Goal: Task Accomplishment & Management: Manage account settings

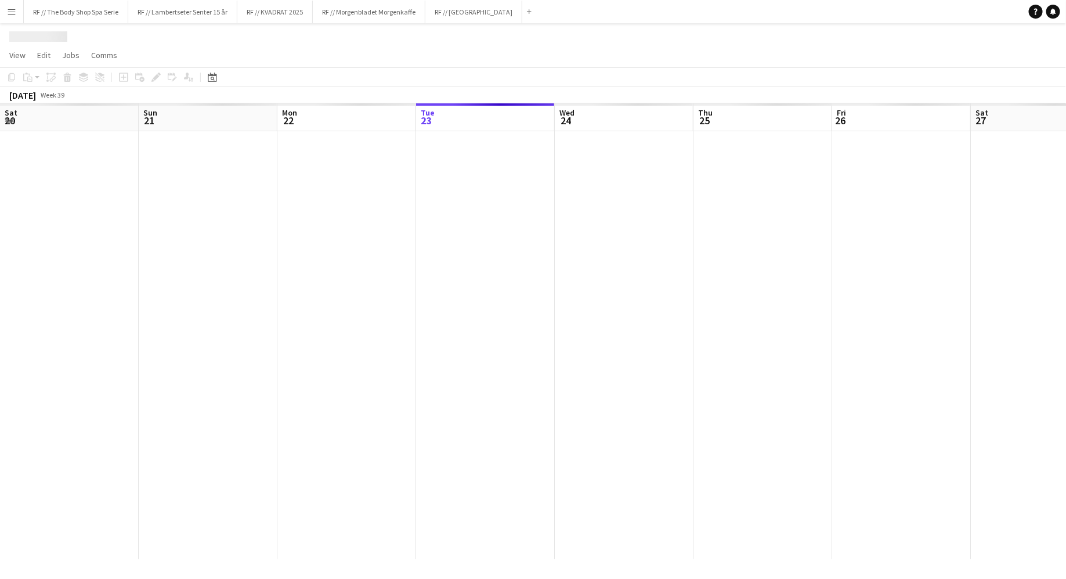
scroll to position [0, 277]
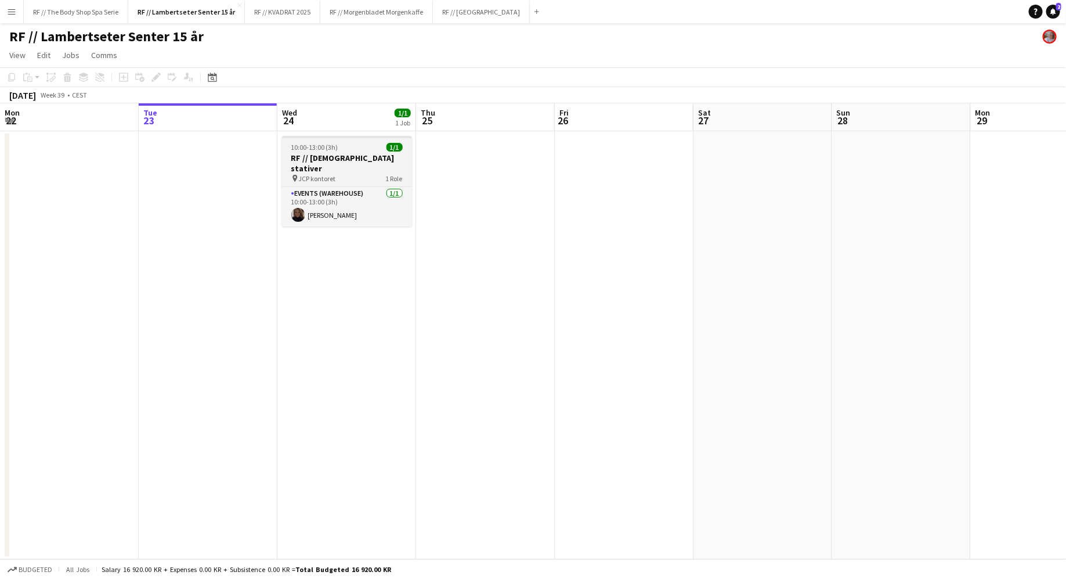
click at [354, 149] on div "10:00-13:00 (3h) 1/1" at bounding box center [347, 147] width 130 height 9
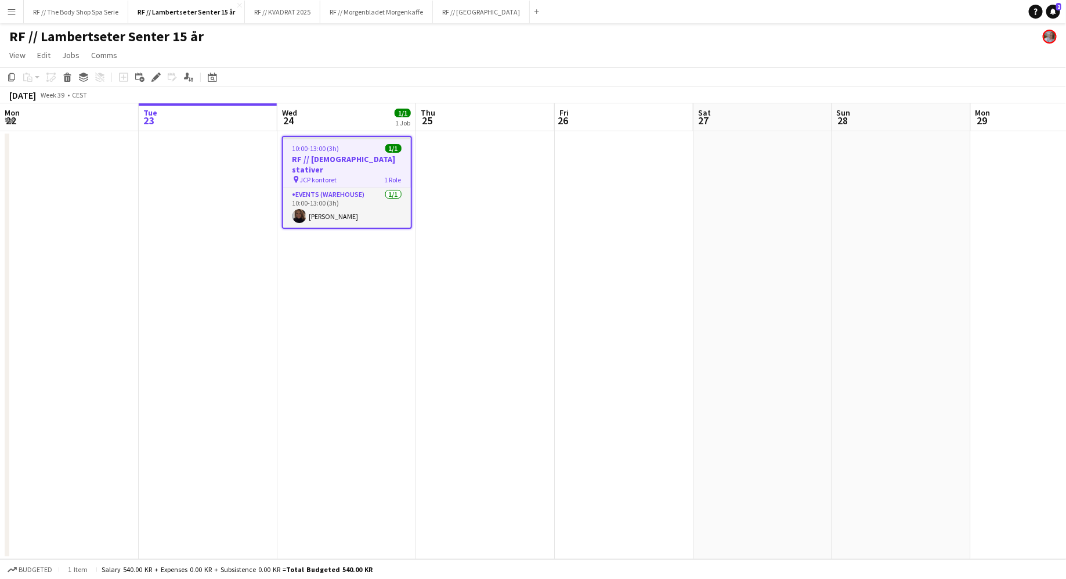
click at [337, 175] on span "JCP kontoret" at bounding box center [318, 179] width 37 height 9
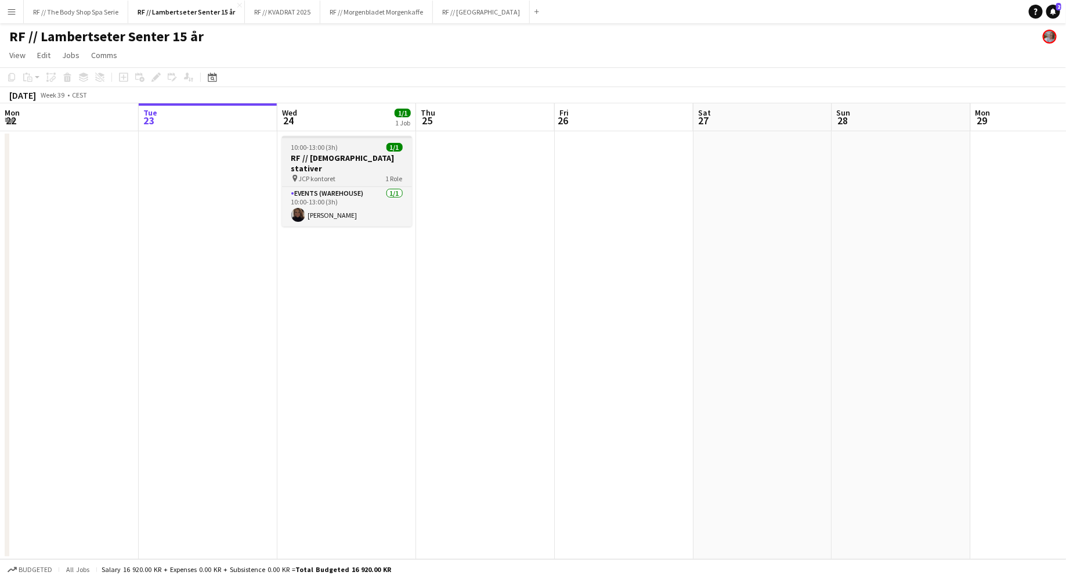
click at [337, 153] on h3 "RF // [DEMOGRAPHIC_DATA] stativer" at bounding box center [347, 163] width 130 height 21
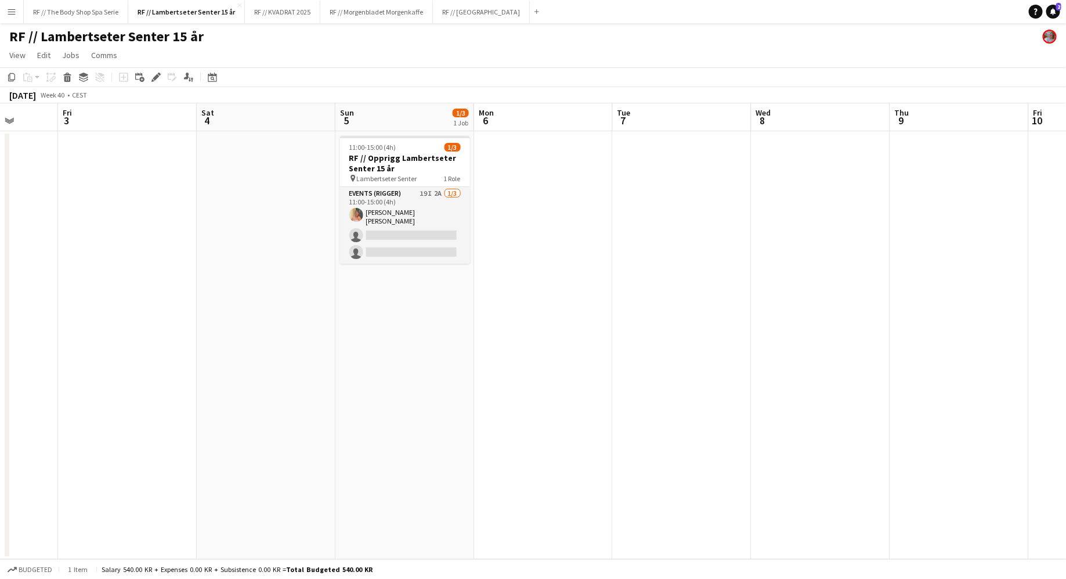
scroll to position [0, 414]
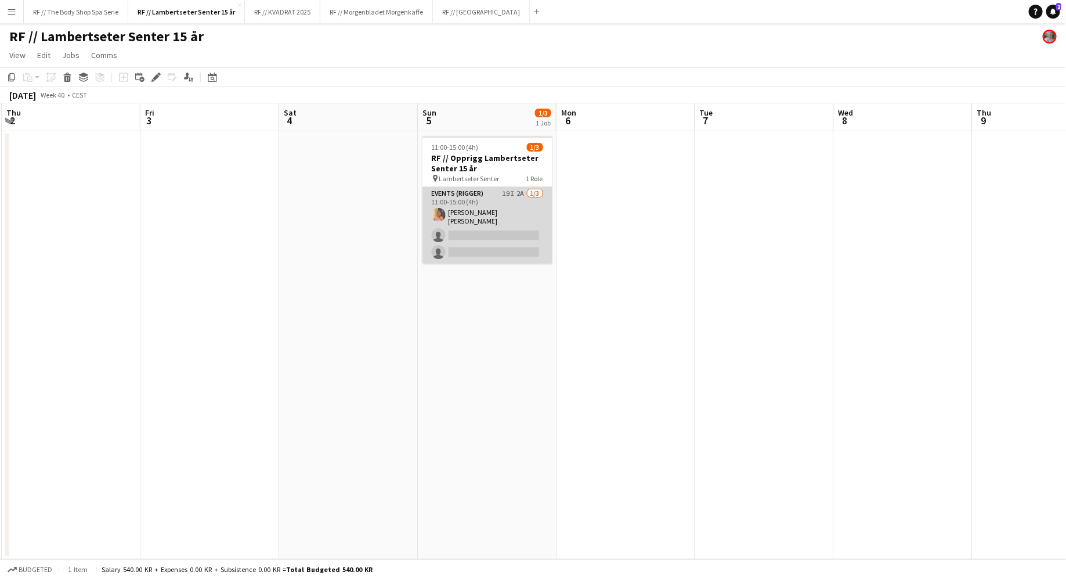
click at [522, 193] on app-card-role "Events (Rigger) 19I 2A [DATE] 11:00-15:00 (4h) [PERSON_NAME] [PERSON_NAME] sing…" at bounding box center [488, 225] width 130 height 77
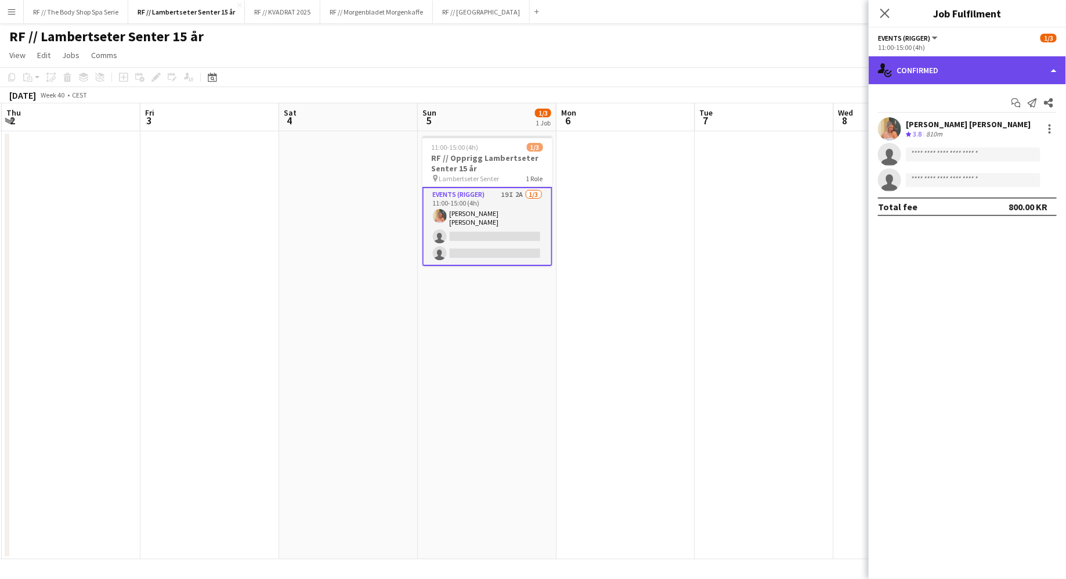
click at [895, 64] on div "single-neutral-actions-check-2 Confirmed" at bounding box center [967, 70] width 197 height 28
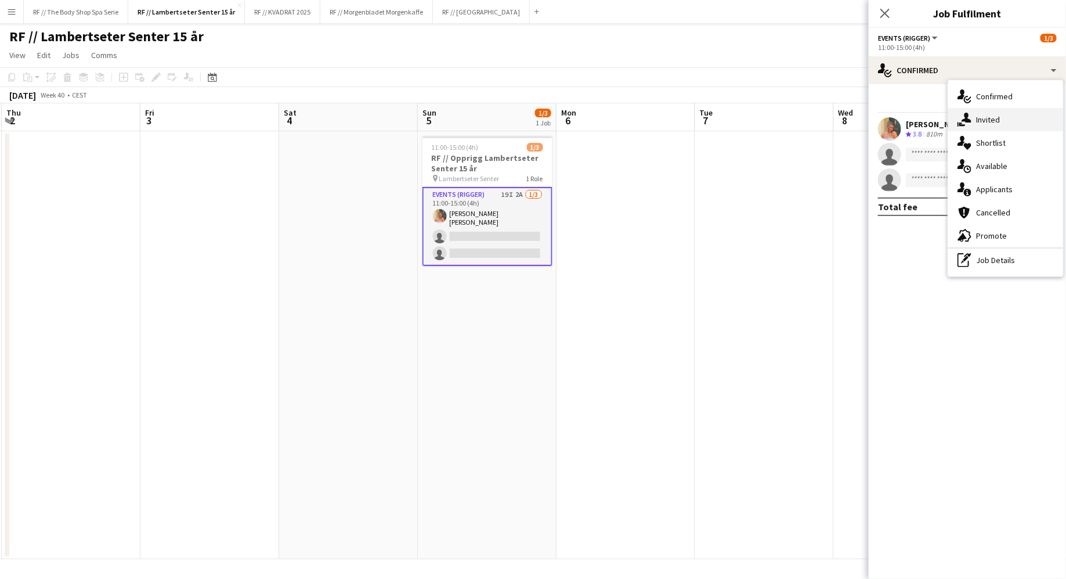
click at [985, 121] on span "Invited" at bounding box center [988, 119] width 24 height 10
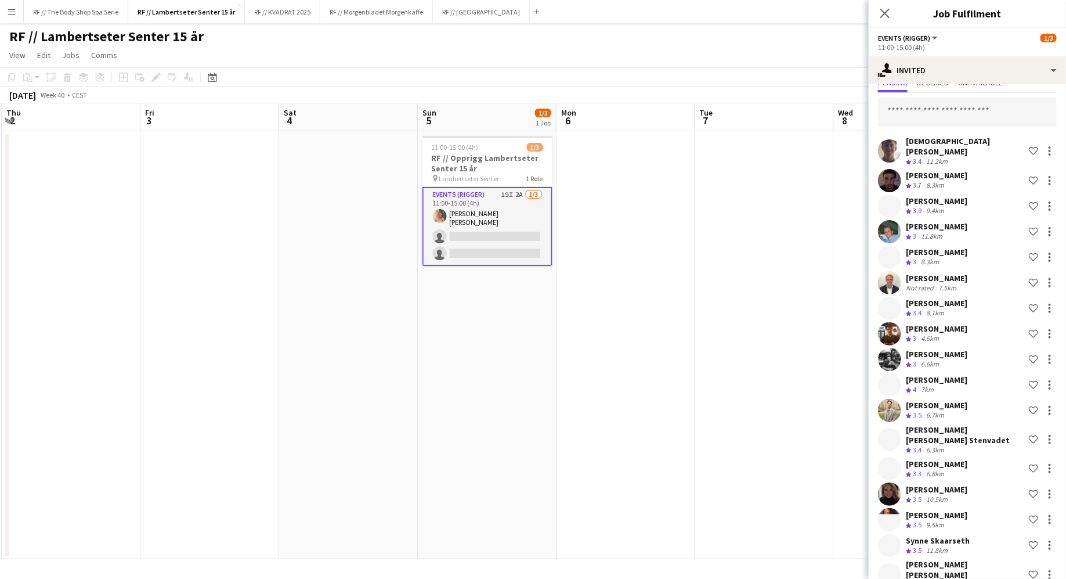
scroll to position [49, 0]
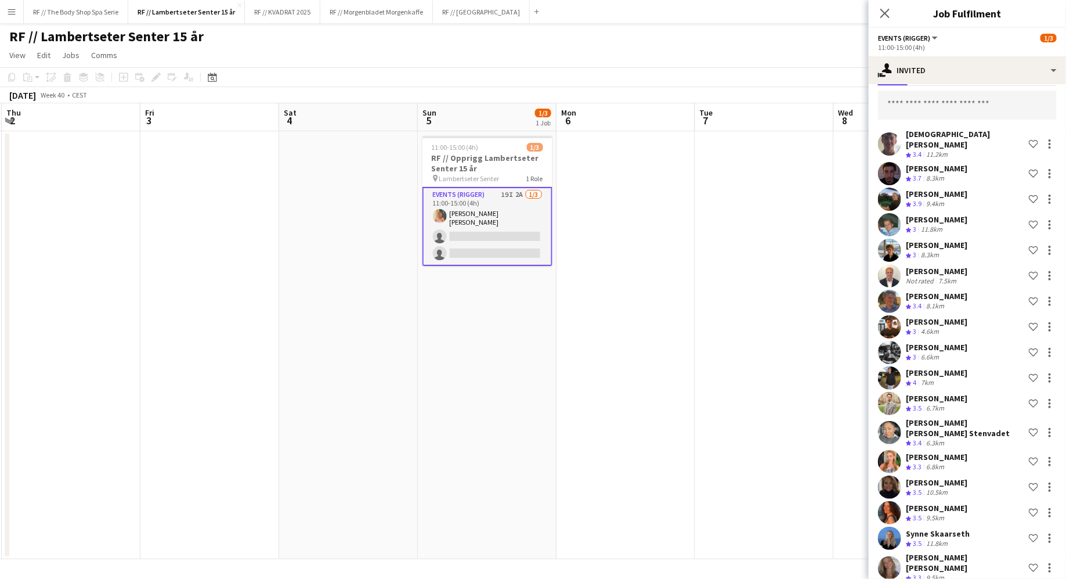
click at [889, 399] on app-user-avatar at bounding box center [889, 403] width 23 height 23
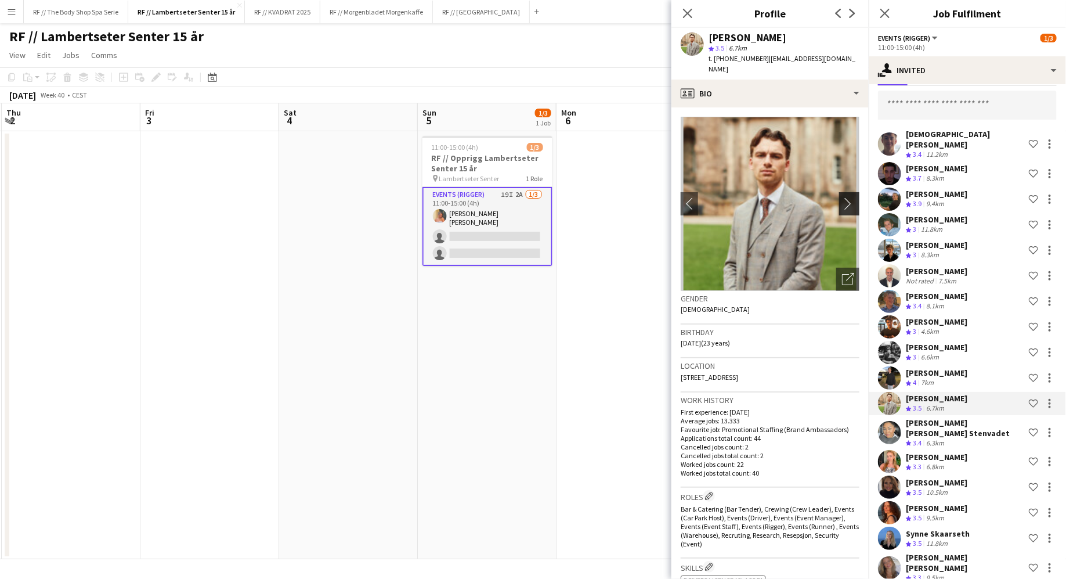
click at [842, 197] on app-icon "chevron-right" at bounding box center [851, 203] width 18 height 12
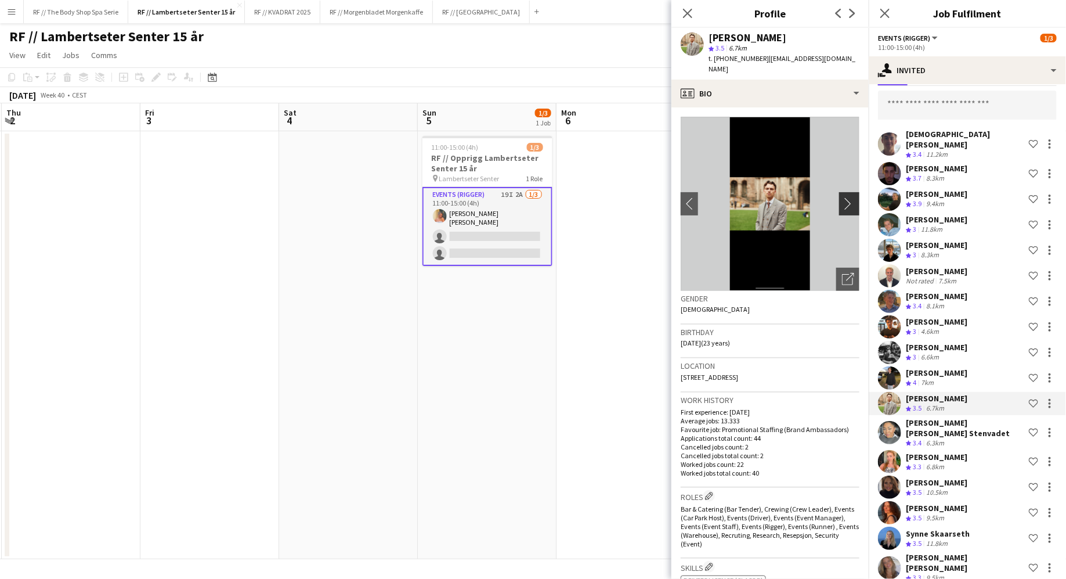
click at [849, 197] on app-icon "chevron-right" at bounding box center [851, 203] width 18 height 12
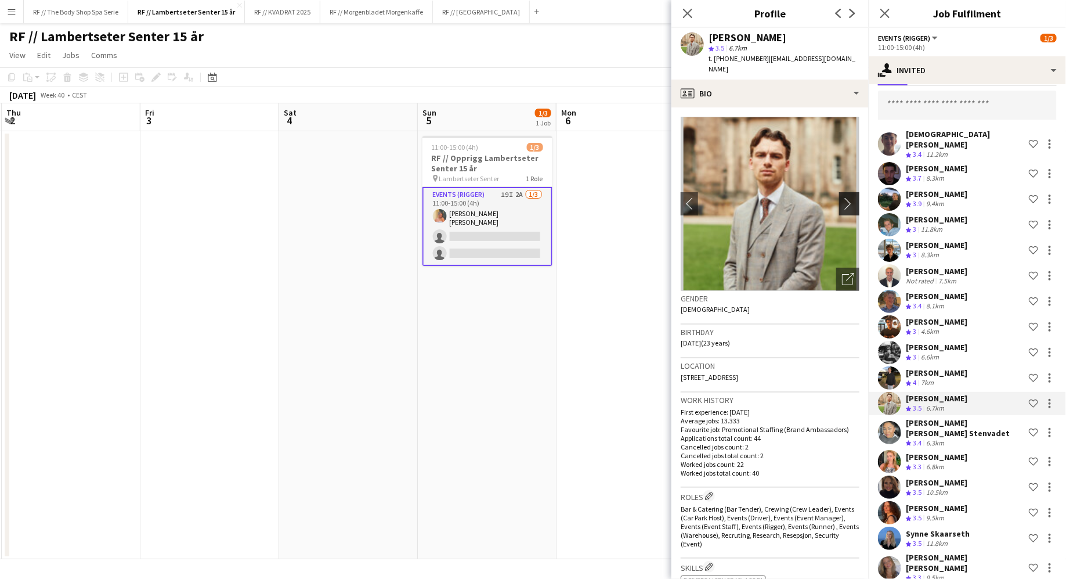
click at [849, 197] on app-icon "chevron-right" at bounding box center [851, 203] width 18 height 12
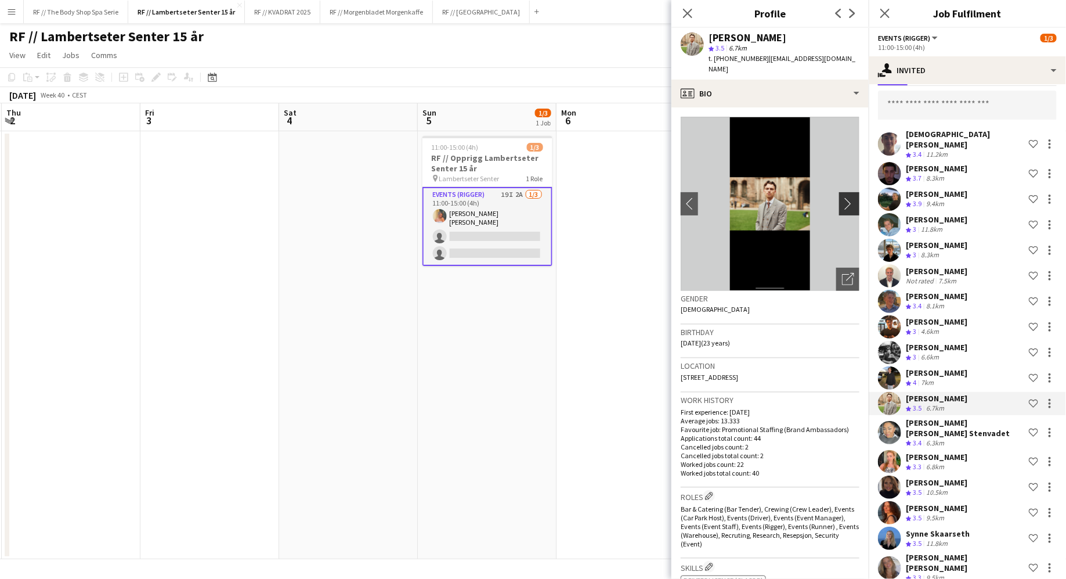
click at [853, 192] on button "chevron-right" at bounding box center [850, 203] width 23 height 23
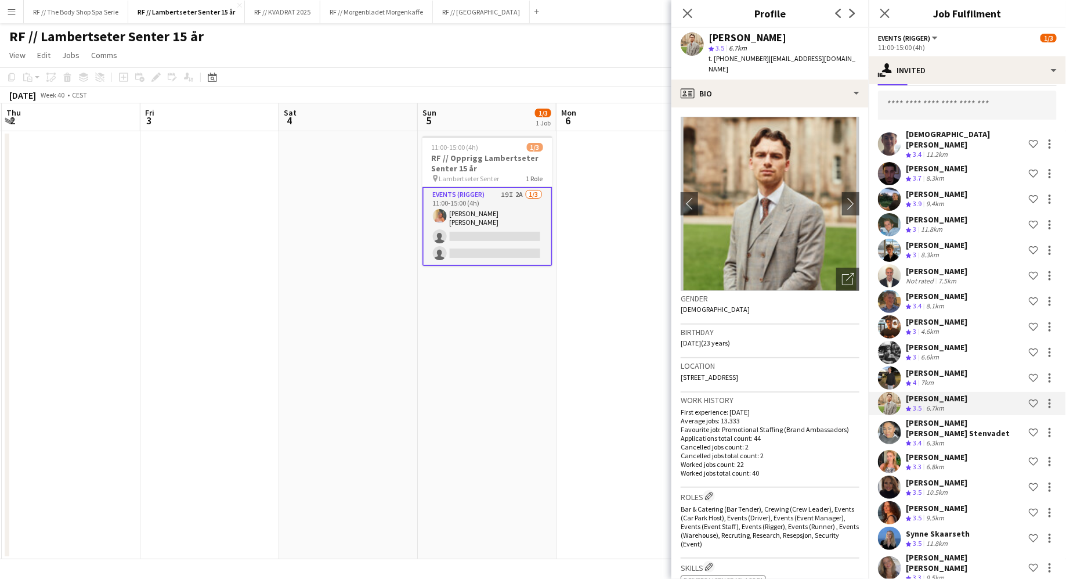
click at [935, 293] on div "[PERSON_NAME]" at bounding box center [937, 296] width 62 height 10
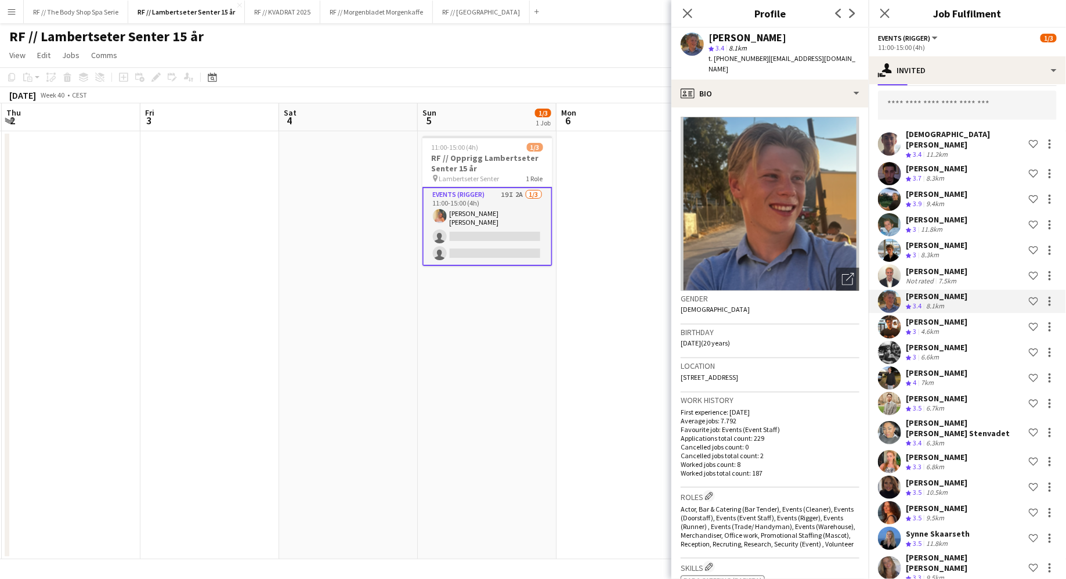
click at [953, 266] on div "[PERSON_NAME]" at bounding box center [937, 271] width 62 height 10
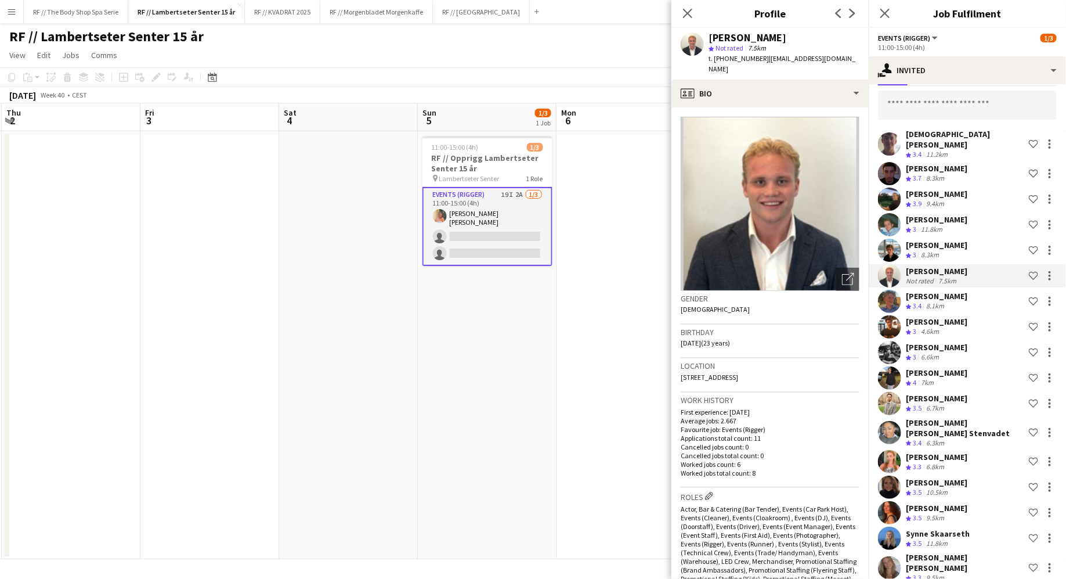
click at [942, 213] on div "[PERSON_NAME] Meldal Crew rating 3 11.8km Shortlist crew" at bounding box center [967, 224] width 197 height 23
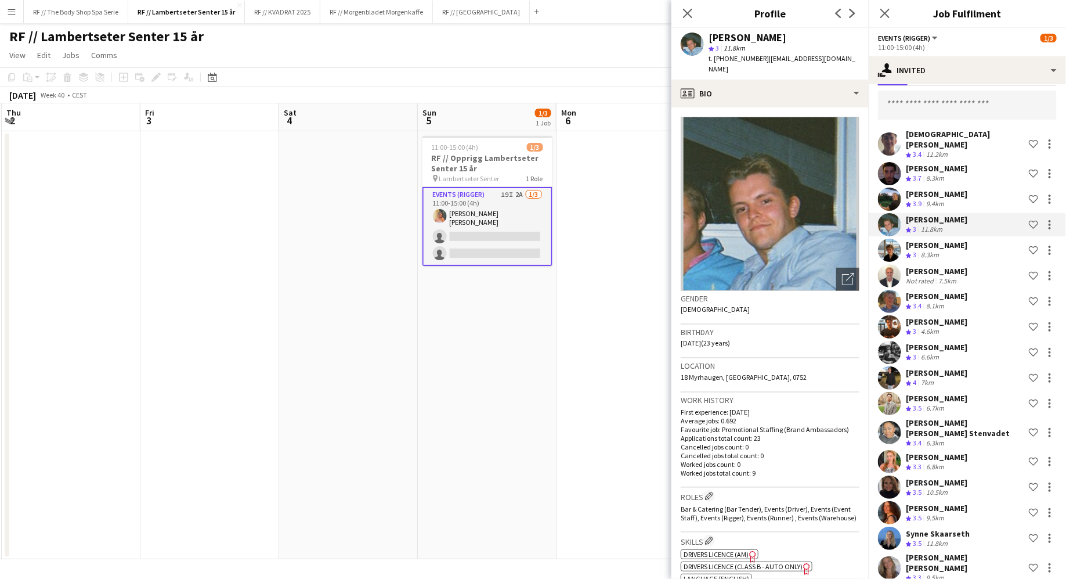
click at [934, 189] on div "[PERSON_NAME]" at bounding box center [937, 194] width 62 height 10
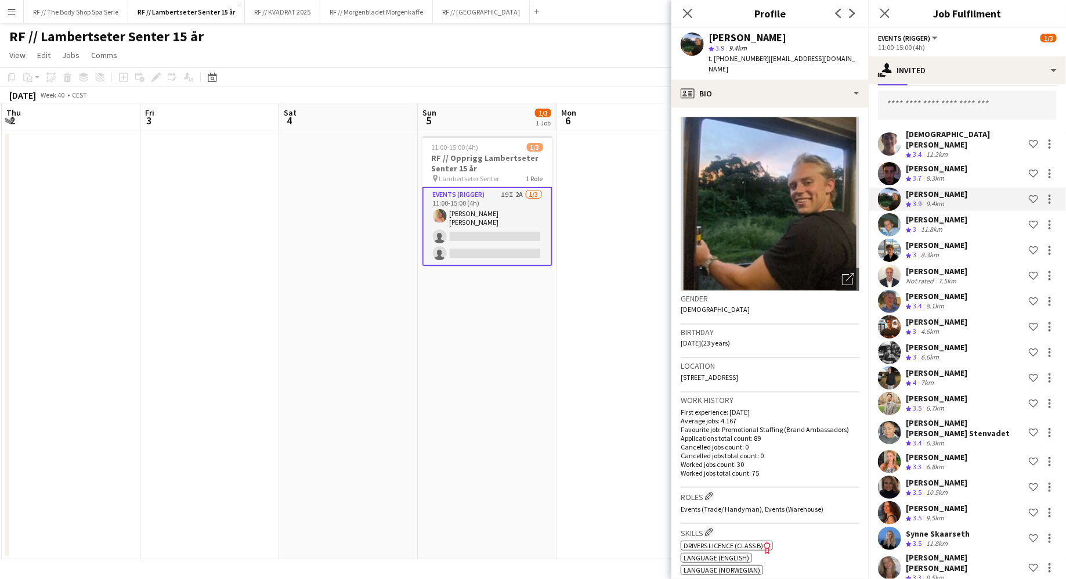
click at [936, 163] on div "[PERSON_NAME]" at bounding box center [937, 168] width 62 height 10
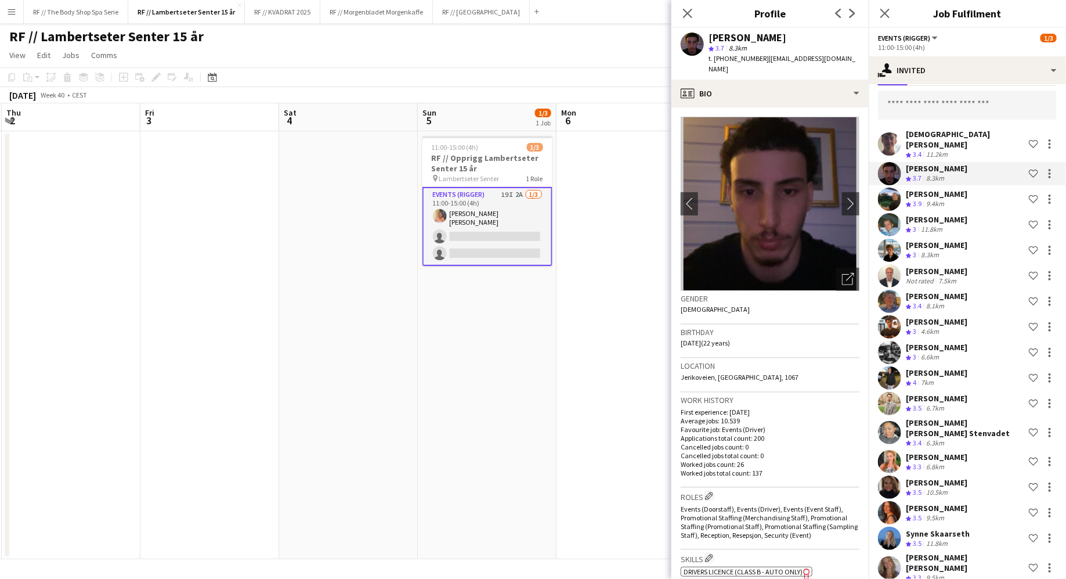
click at [942, 131] on div "[DEMOGRAPHIC_DATA][PERSON_NAME]" at bounding box center [965, 139] width 118 height 21
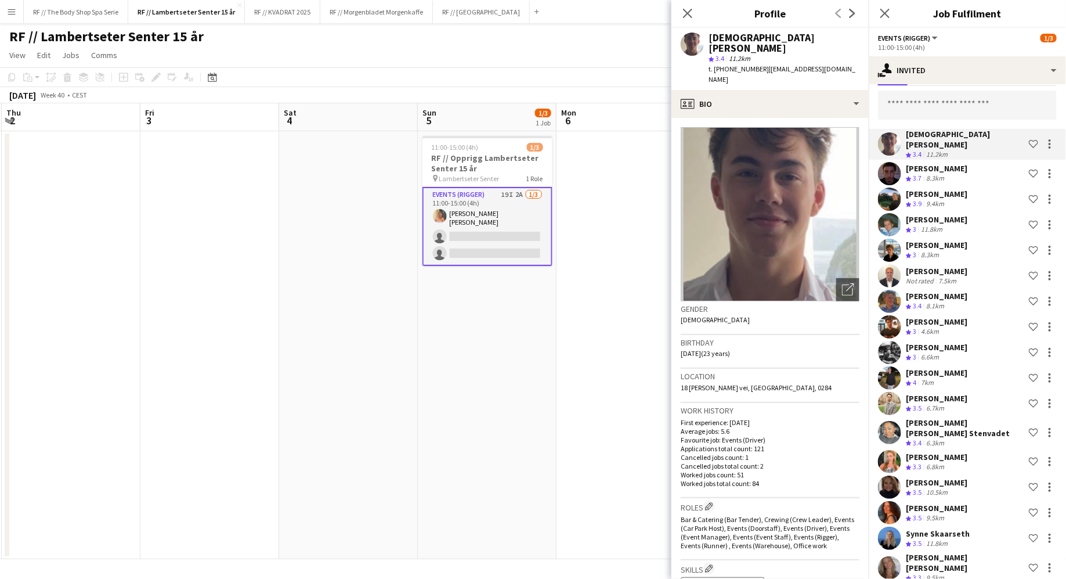
click at [944, 327] on div "Crew rating 3 4.6km" at bounding box center [937, 332] width 62 height 10
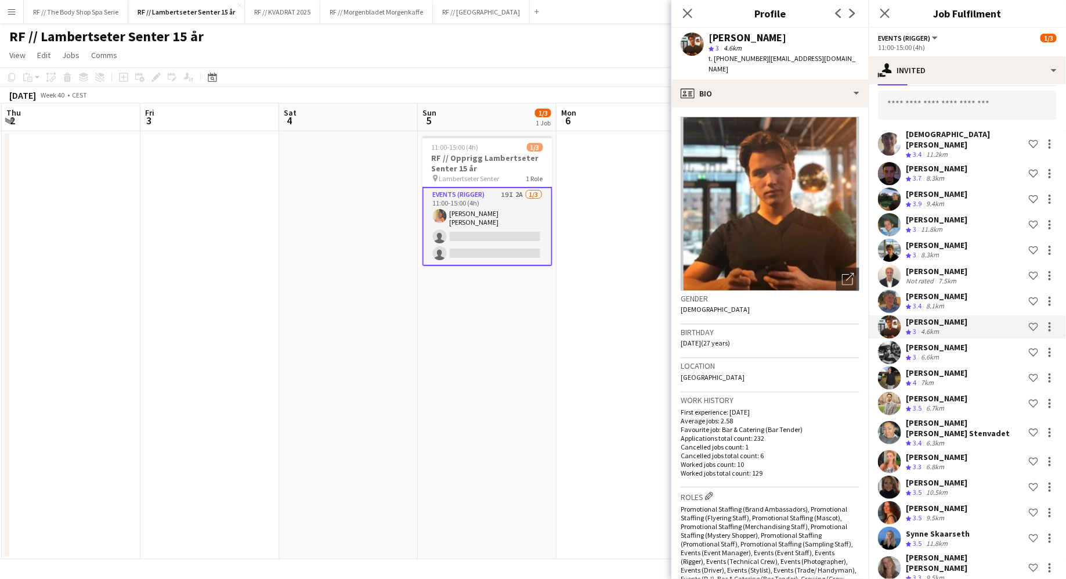
click at [964, 526] on div "Synne Skaarseth Crew rating 3.5 11.8km Shortlist crew" at bounding box center [967, 537] width 197 height 23
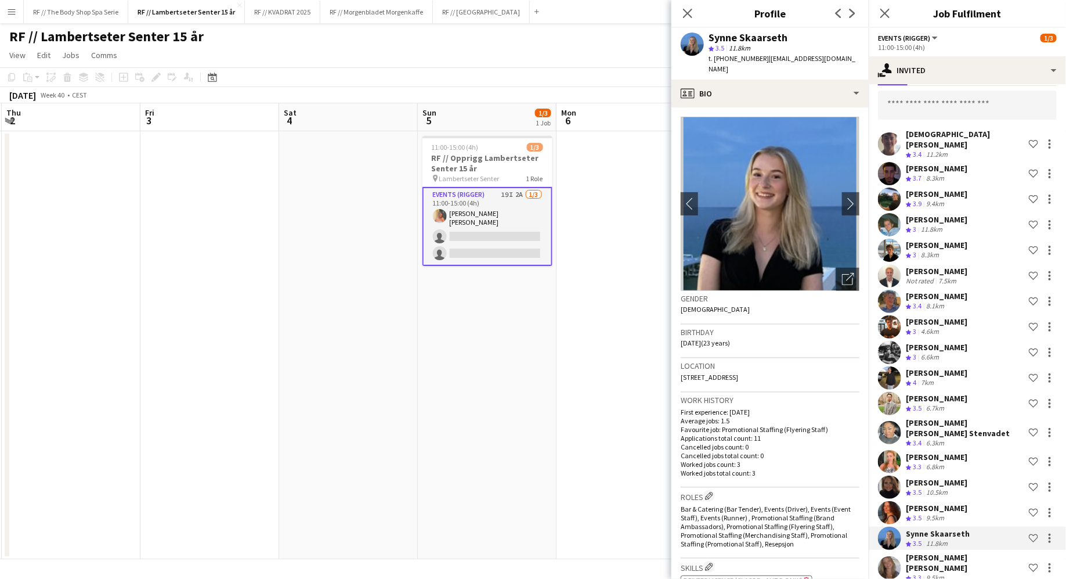
click at [951, 503] on div "[PERSON_NAME]" at bounding box center [937, 508] width 62 height 10
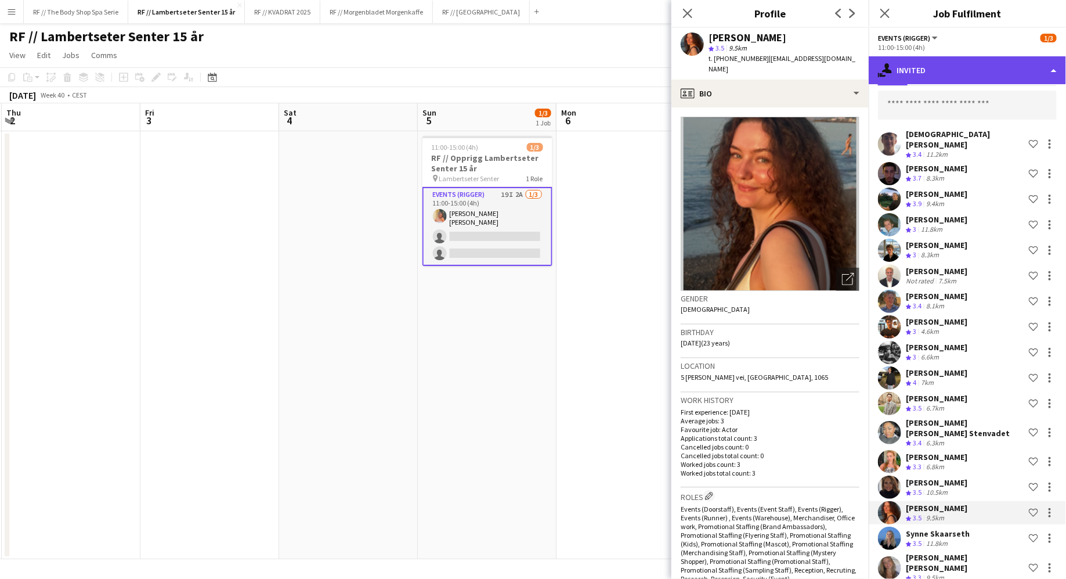
click at [923, 63] on div "single-neutral-actions-share-1 Invited" at bounding box center [967, 70] width 197 height 28
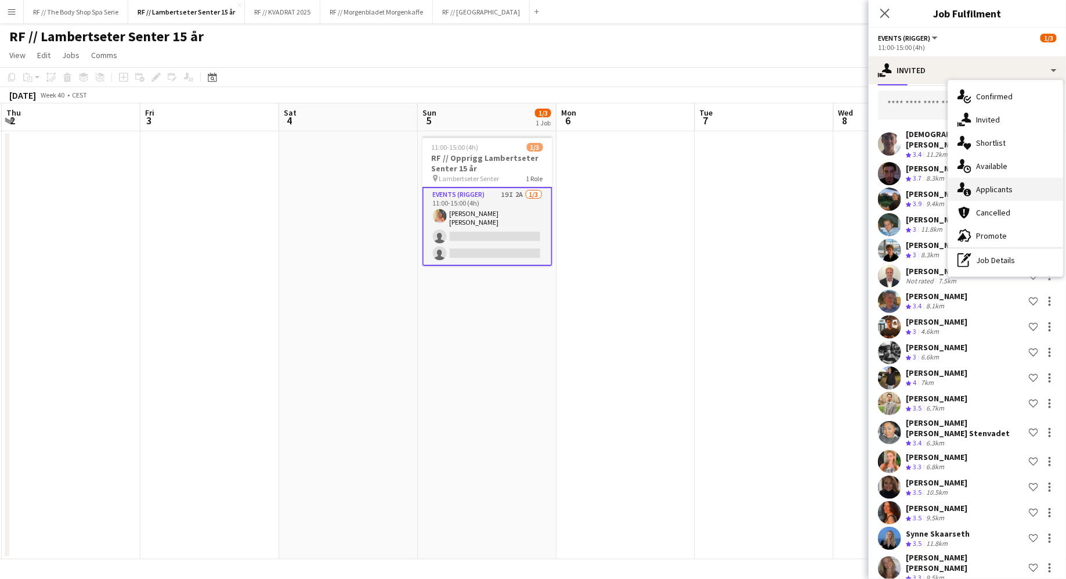
click at [978, 192] on span "Applicants" at bounding box center [994, 189] width 37 height 10
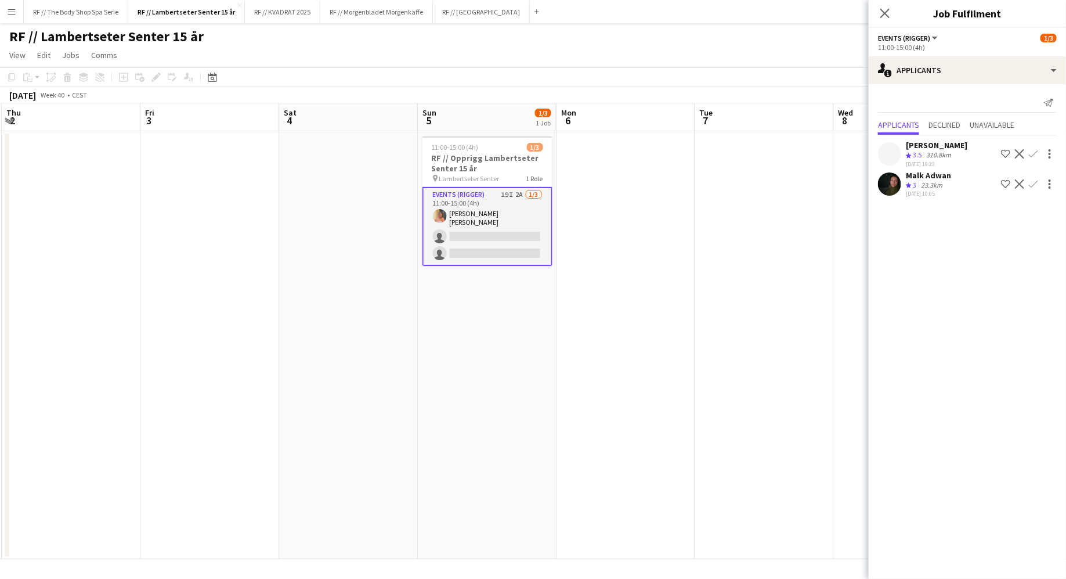
click at [895, 179] on app-user-avatar at bounding box center [889, 183] width 23 height 23
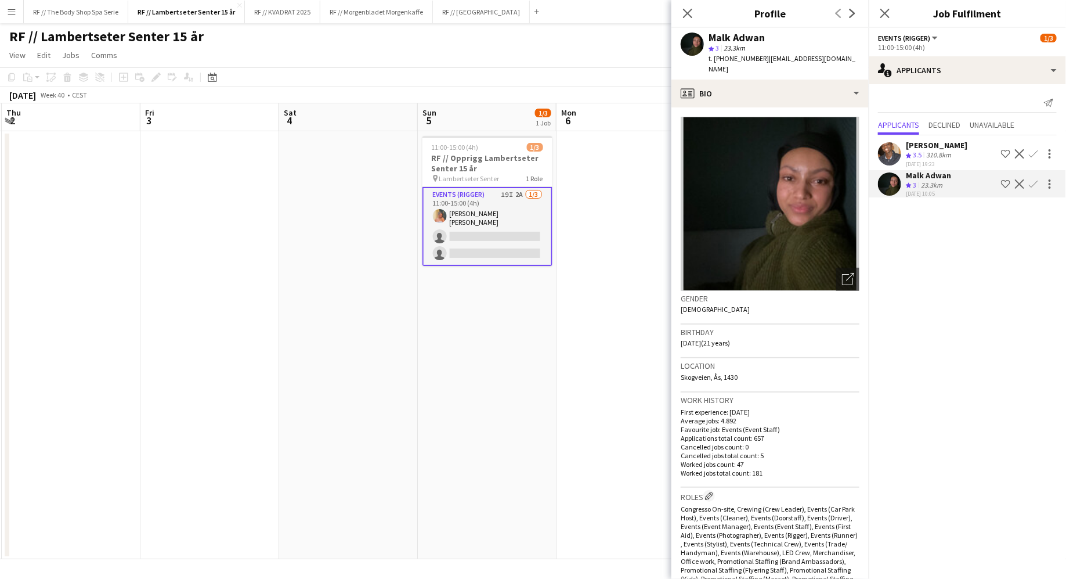
click at [1010, 253] on mat-expansion-panel "users2 Applicants Send notification Applicants Declined Unavailable [PERSON_NAM…" at bounding box center [967, 331] width 197 height 495
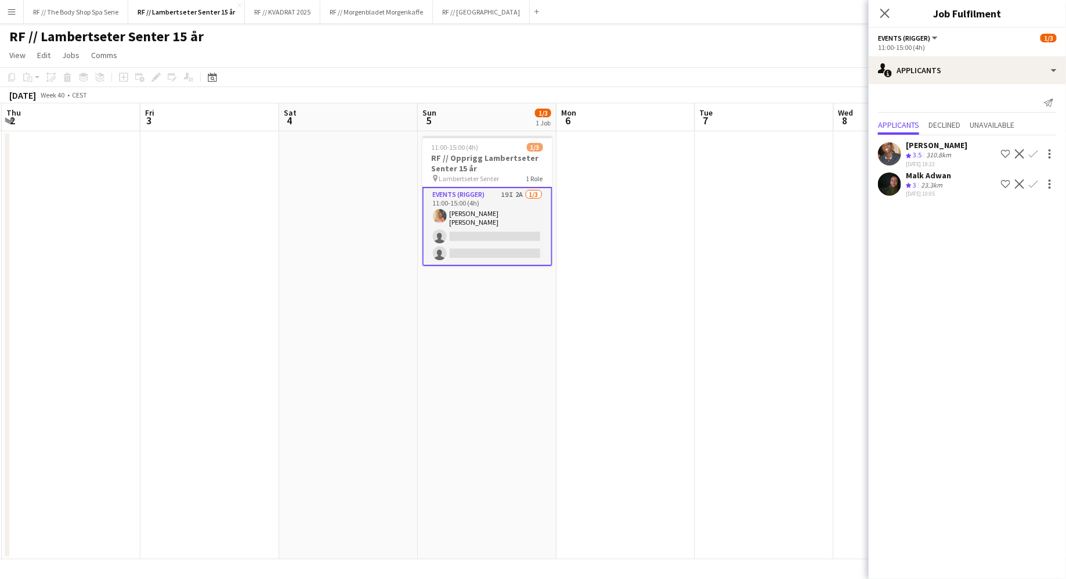
click at [1037, 181] on app-icon "Confirm" at bounding box center [1033, 183] width 9 height 9
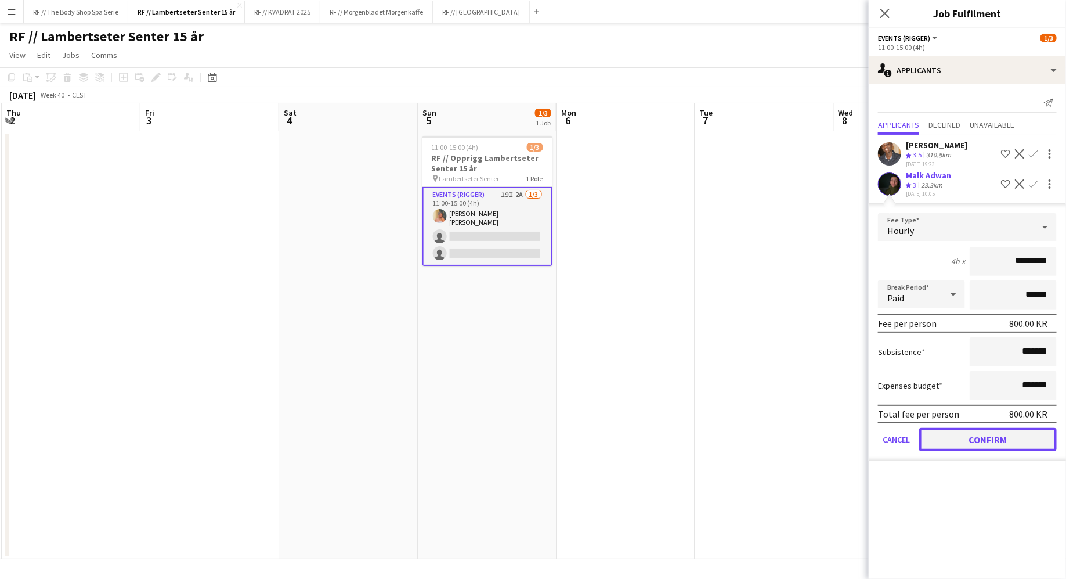
click at [995, 442] on button "Confirm" at bounding box center [988, 439] width 138 height 23
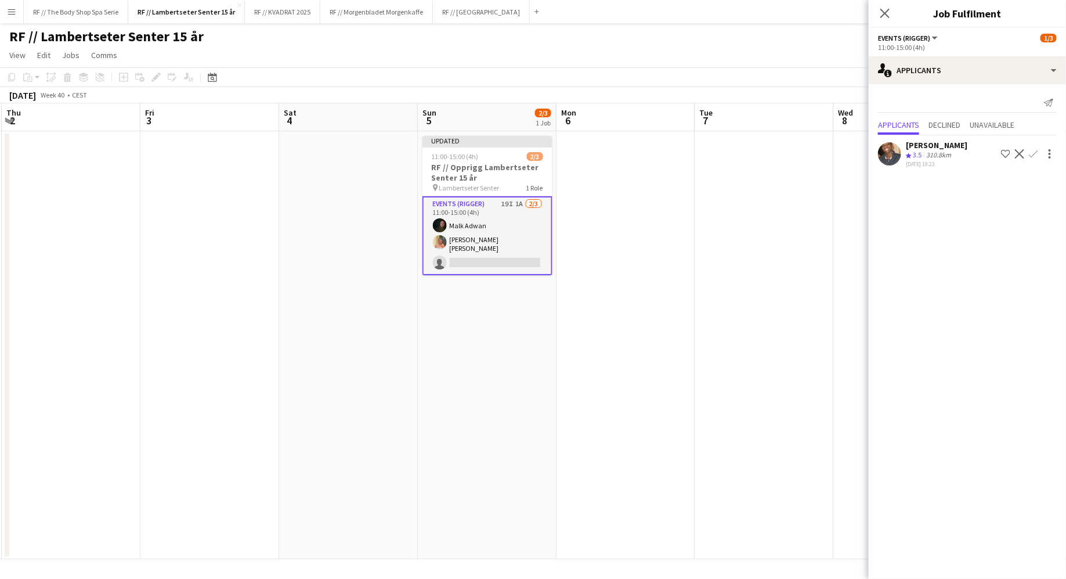
click at [454, 357] on app-date-cell "Updated 11:00-15:00 (4h) 2/3 RF // Opprigg Lambertseter [PERSON_NAME] 15 år pin…" at bounding box center [487, 345] width 139 height 428
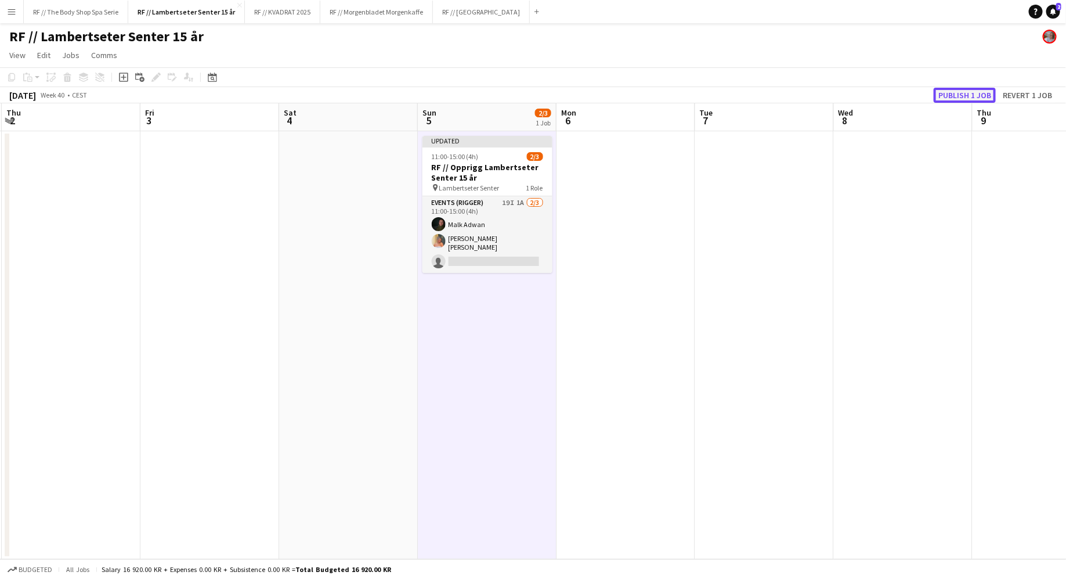
click at [970, 95] on button "Publish 1 job" at bounding box center [965, 95] width 62 height 15
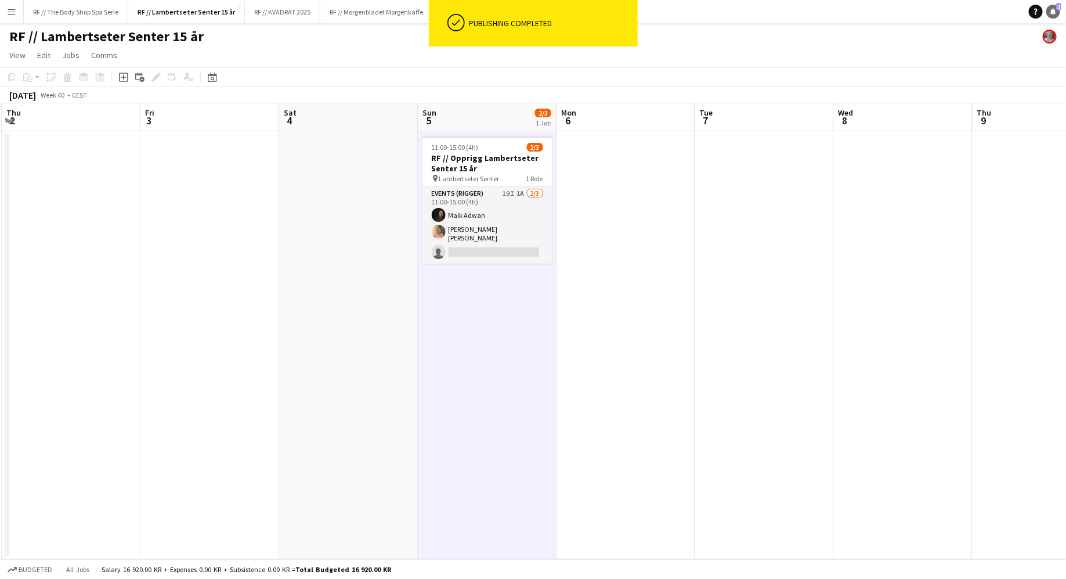
click at [1053, 7] on link "Notifications 2" at bounding box center [1054, 12] width 14 height 14
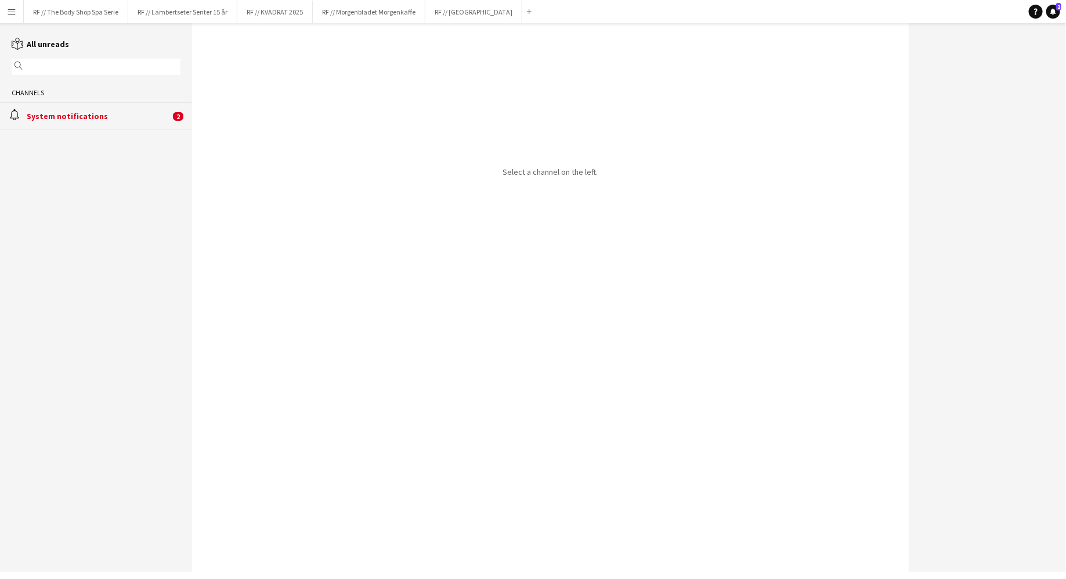
click at [59, 113] on div "System notifications" at bounding box center [98, 116] width 143 height 10
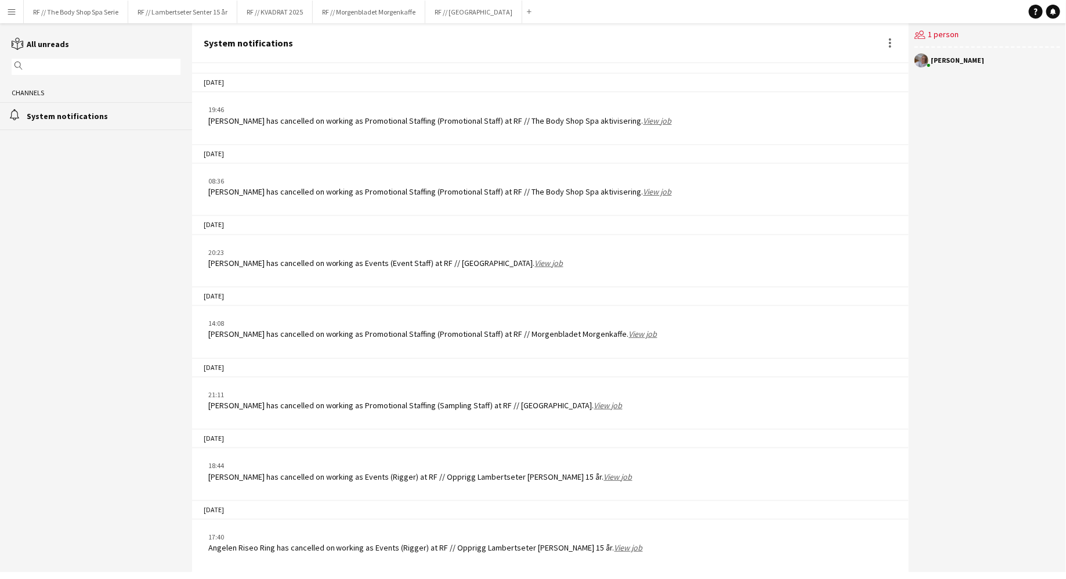
click at [360, 352] on div "[DATE] 21:11 [PERSON_NAME] has cancelled on working as Promotional Staffing (Sa…" at bounding box center [550, 384] width 717 height 66
click at [271, 16] on button "RF // KVADRAT 2025 Close" at bounding box center [274, 12] width 75 height 23
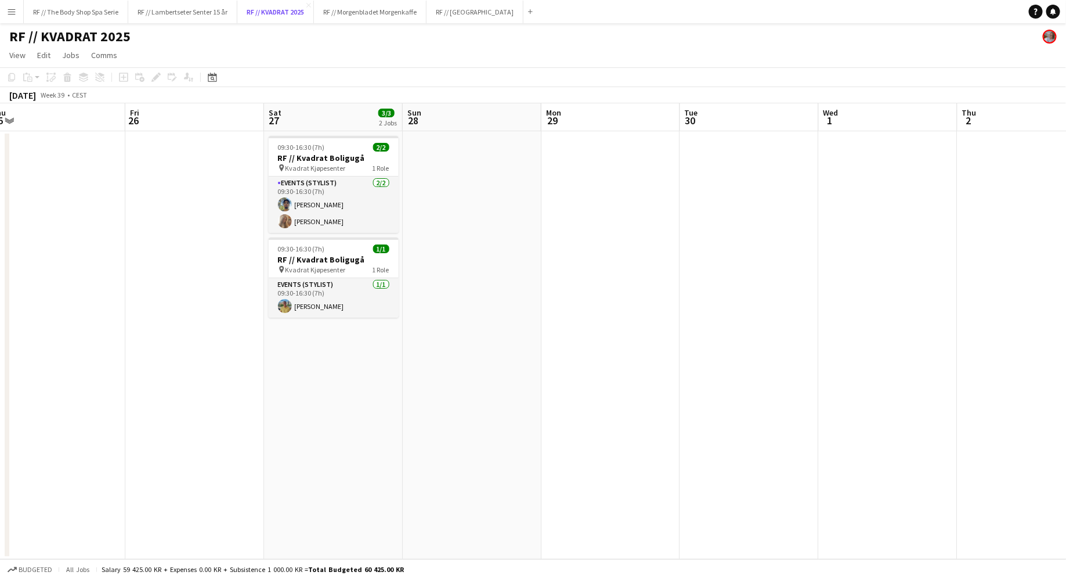
scroll to position [0, 430]
click at [390, 12] on button "RF // Morgenbladet Morgenkaffe Close" at bounding box center [370, 12] width 113 height 23
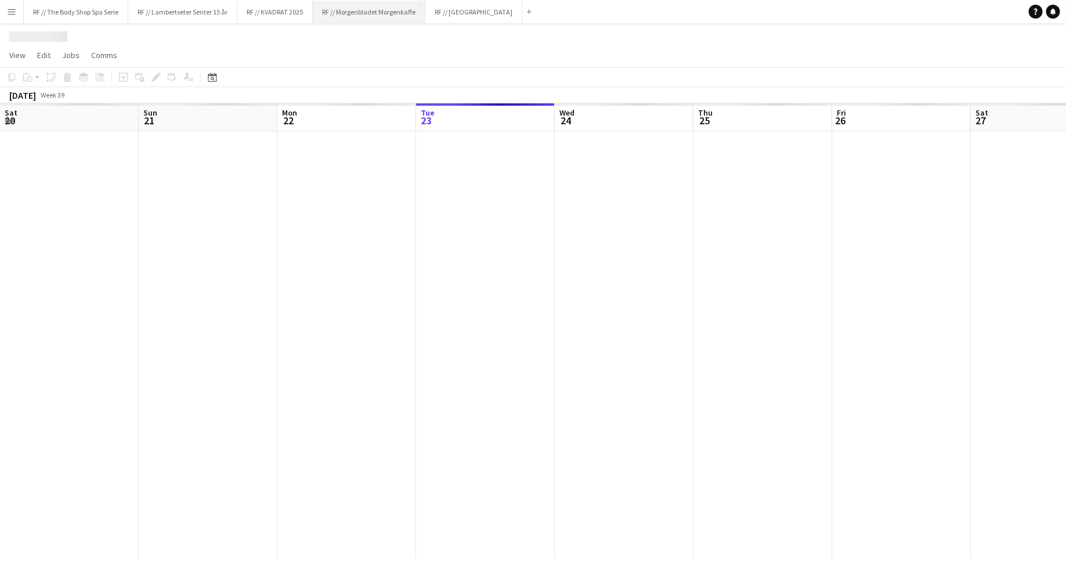
scroll to position [0, 277]
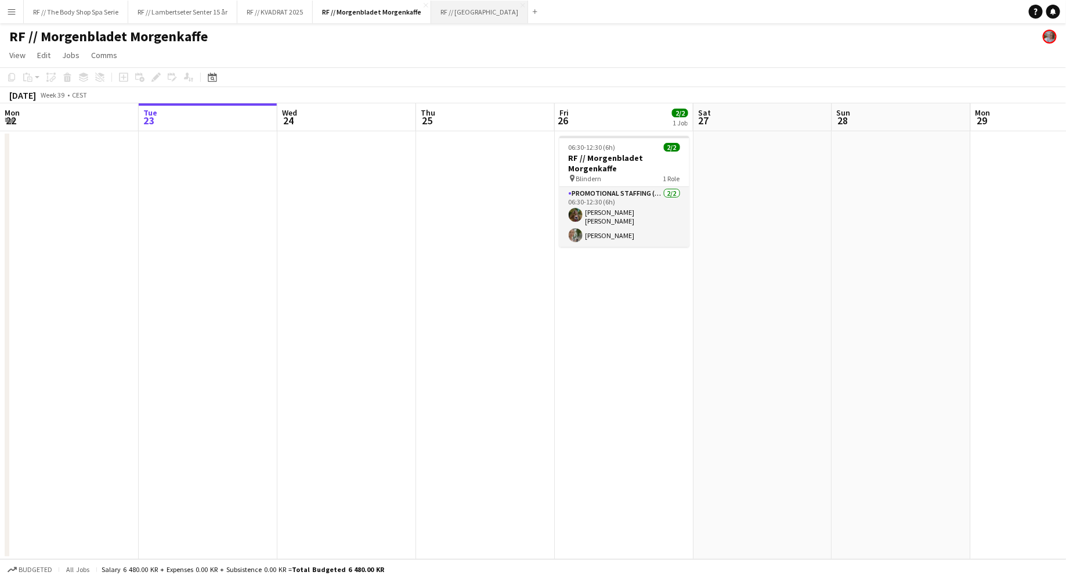
click at [460, 12] on button "RF // Fjordland Close" at bounding box center [479, 12] width 97 height 23
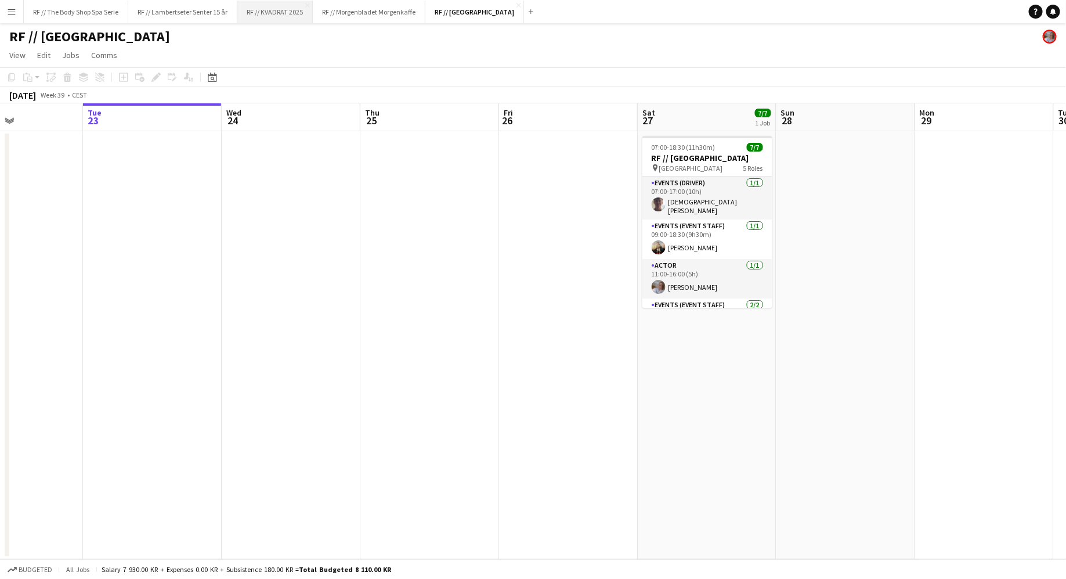
click at [269, 12] on button "RF // KVADRAT 2025 Close" at bounding box center [274, 12] width 75 height 23
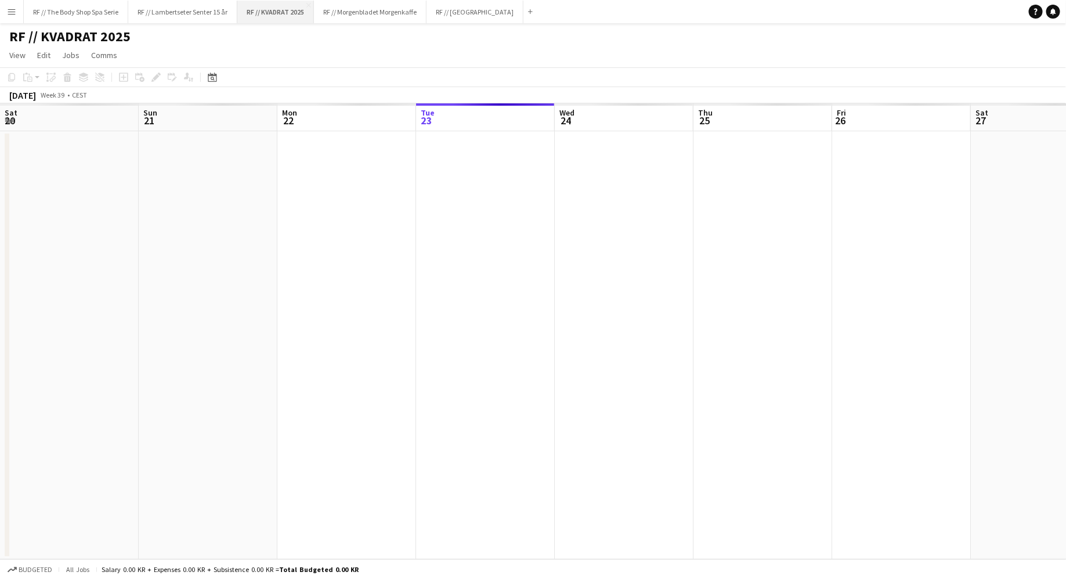
scroll to position [0, 277]
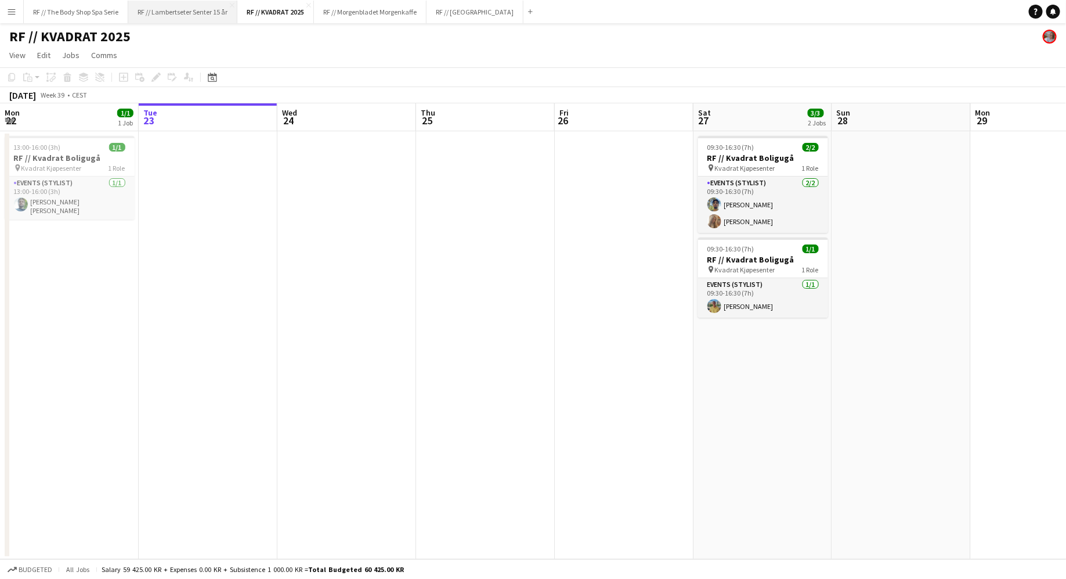
click at [191, 17] on button "RF // Lambertseter Senter 15 år Close" at bounding box center [182, 12] width 109 height 23
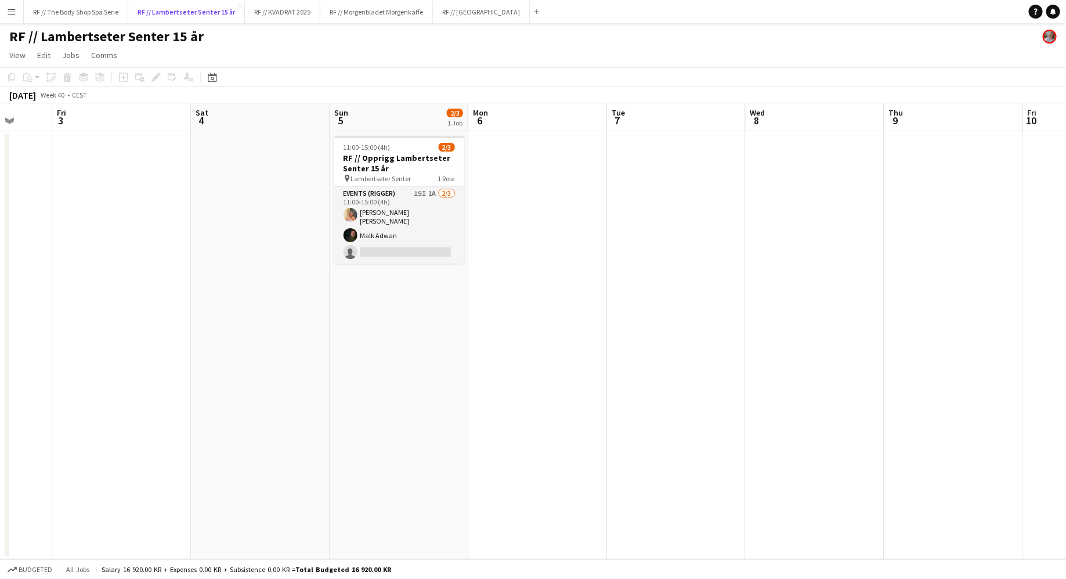
scroll to position [0, 361]
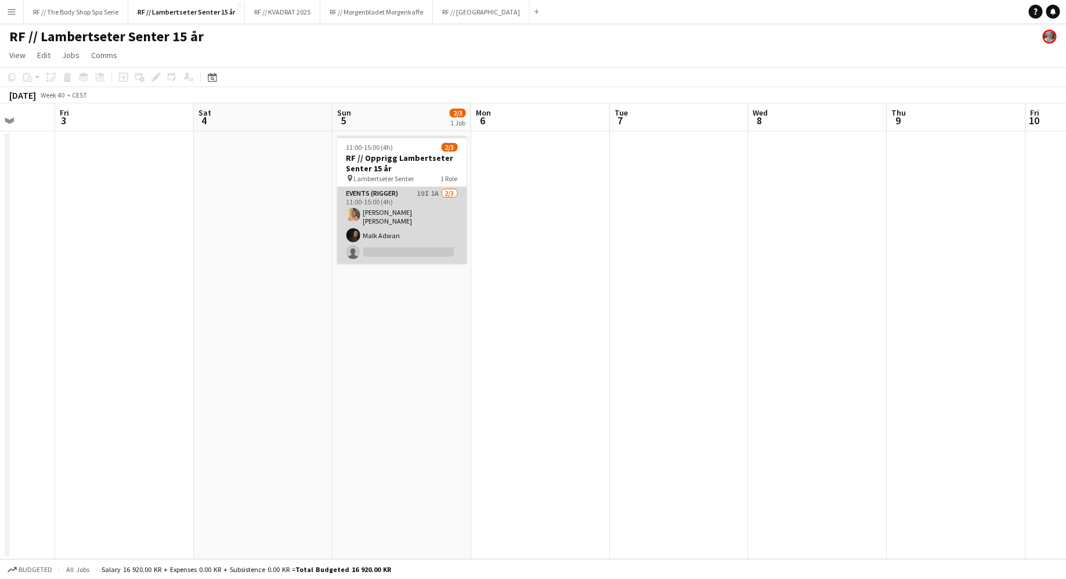
click at [405, 221] on app-card-role "Events (Rigger) 19I 1A [DATE] 11:00-15:00 (4h) [PERSON_NAME] [PERSON_NAME] [PER…" at bounding box center [402, 225] width 130 height 77
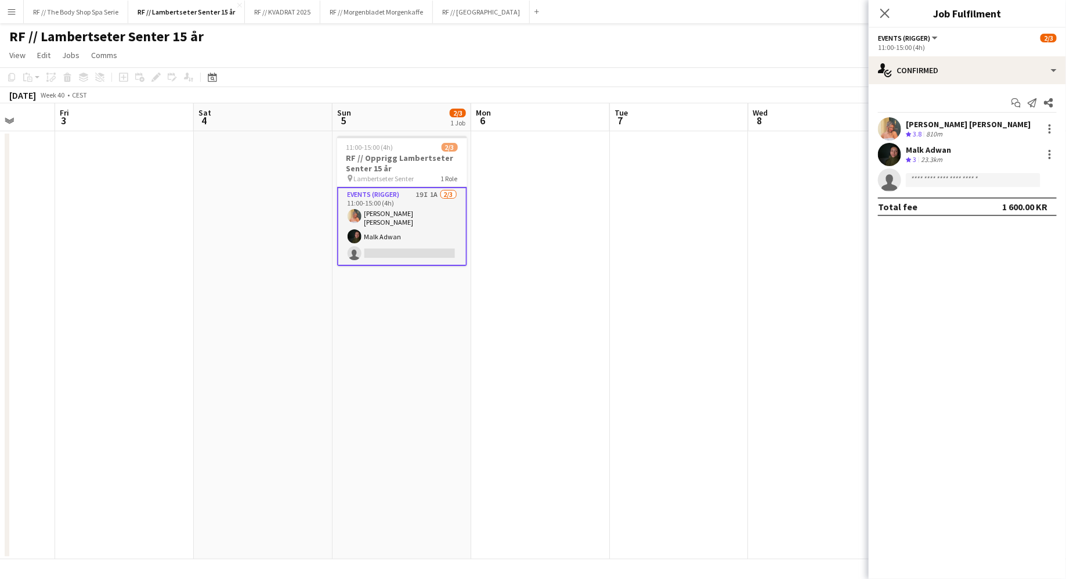
click at [953, 163] on div "Malk Adwan Crew rating 3 23.3km" at bounding box center [967, 154] width 197 height 23
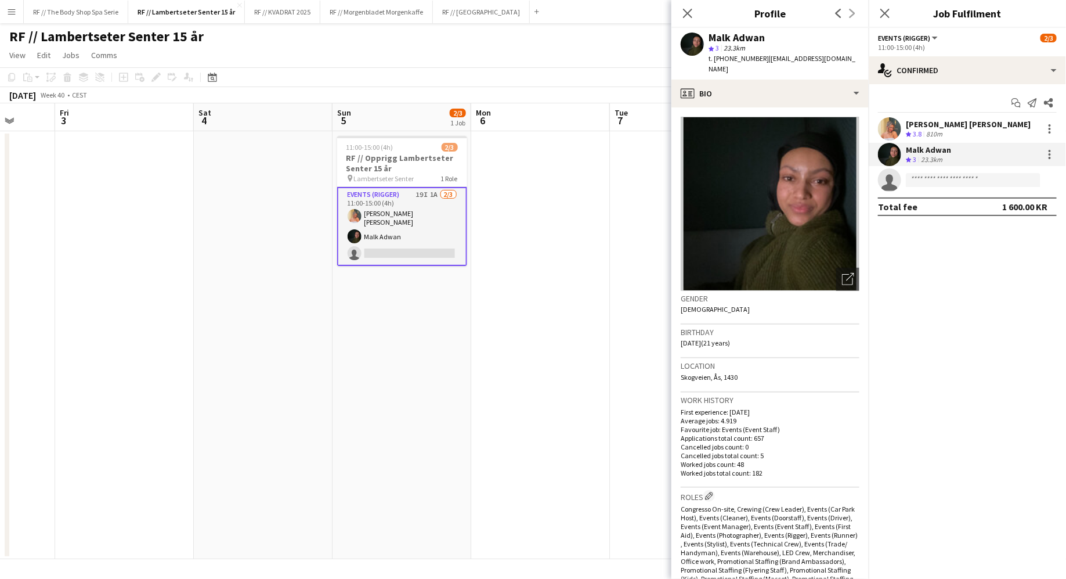
click at [939, 127] on div "[PERSON_NAME] [PERSON_NAME]" at bounding box center [968, 124] width 125 height 10
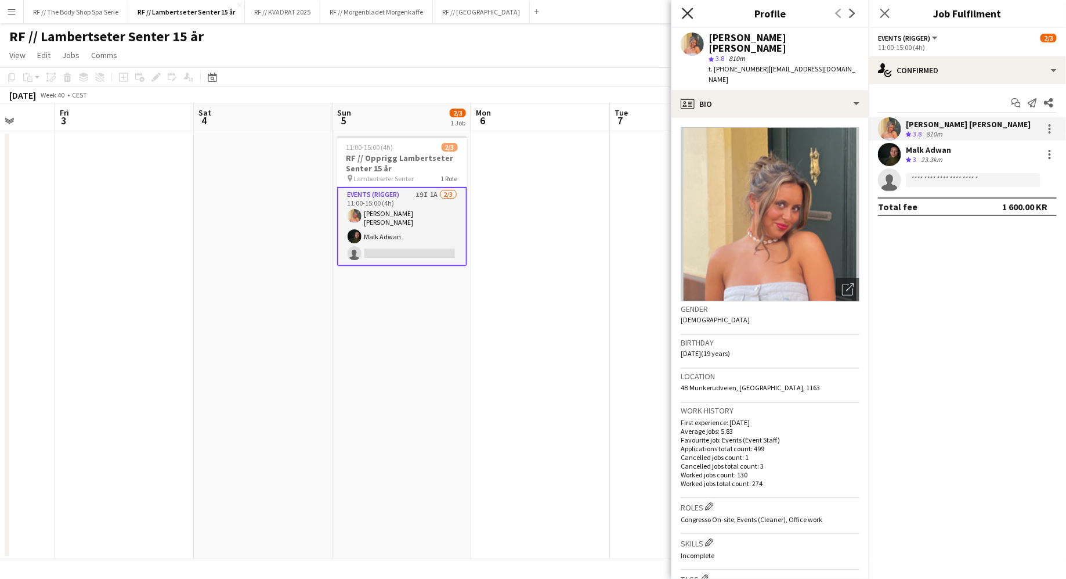
click at [684, 12] on icon "Close pop-in" at bounding box center [687, 13] width 11 height 11
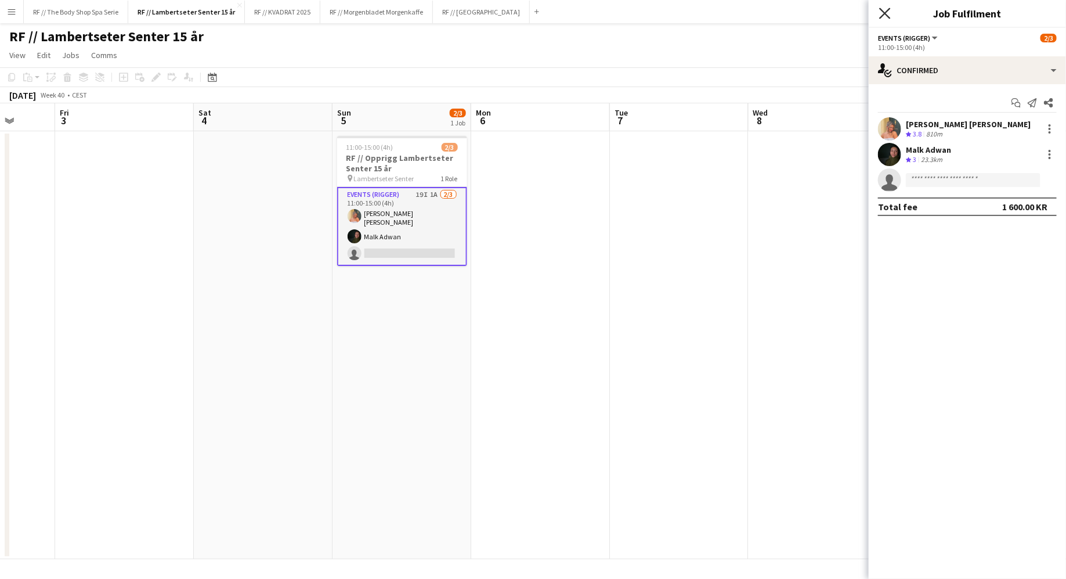
click at [888, 12] on icon "Close pop-in" at bounding box center [884, 13] width 11 height 11
